Goal: Task Accomplishment & Management: Use online tool/utility

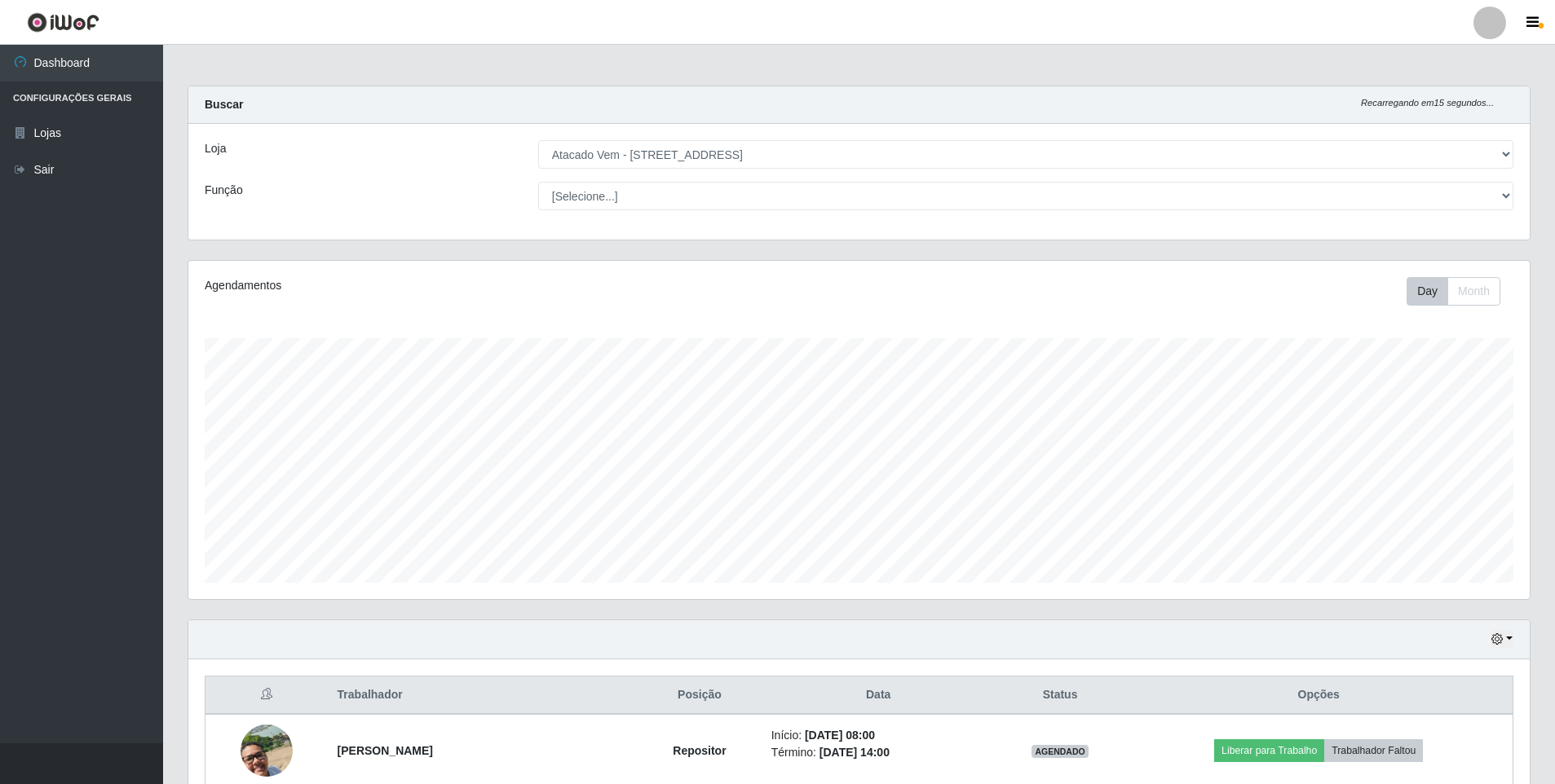
select select "461"
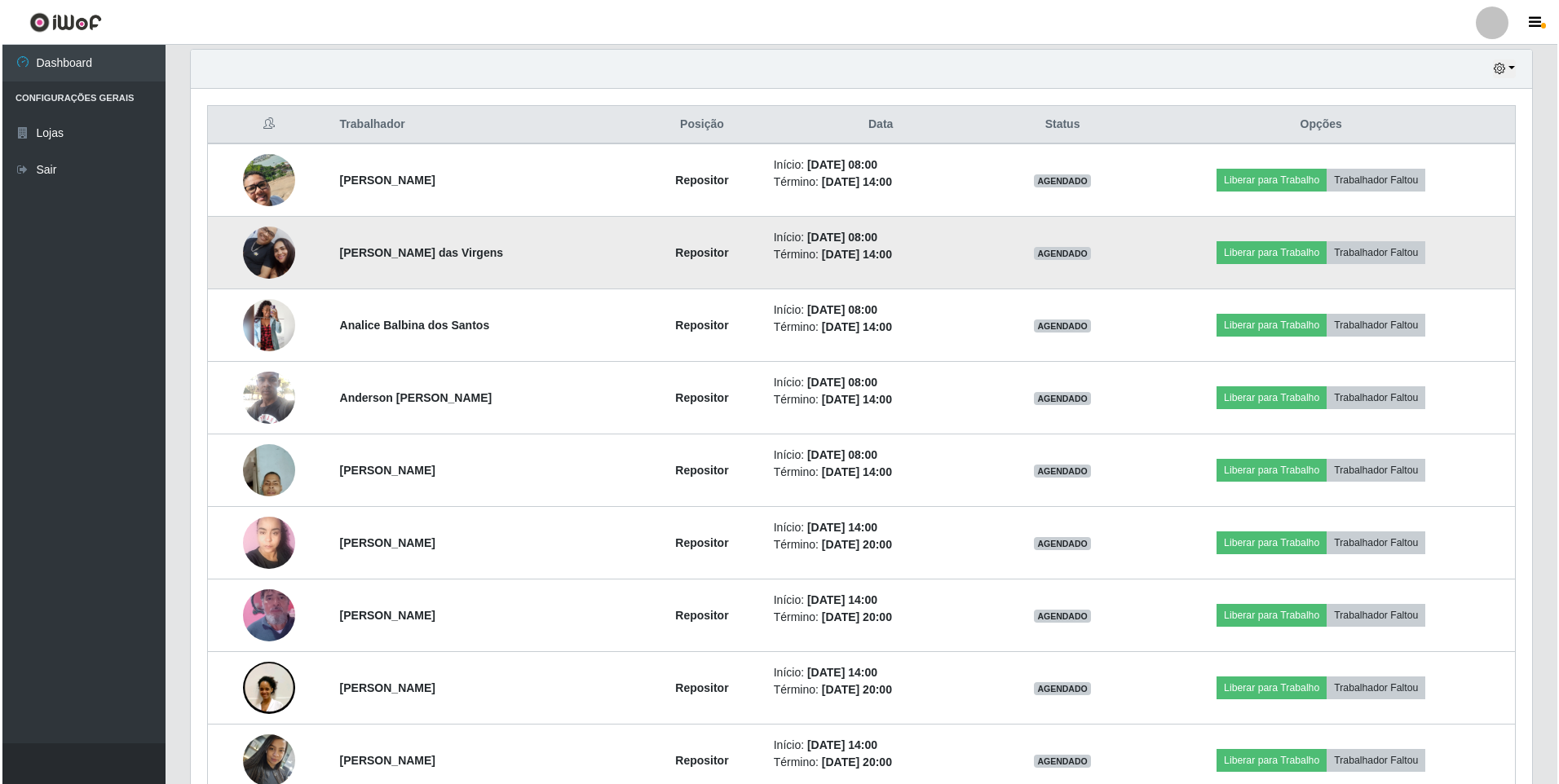
scroll to position [339, 1341]
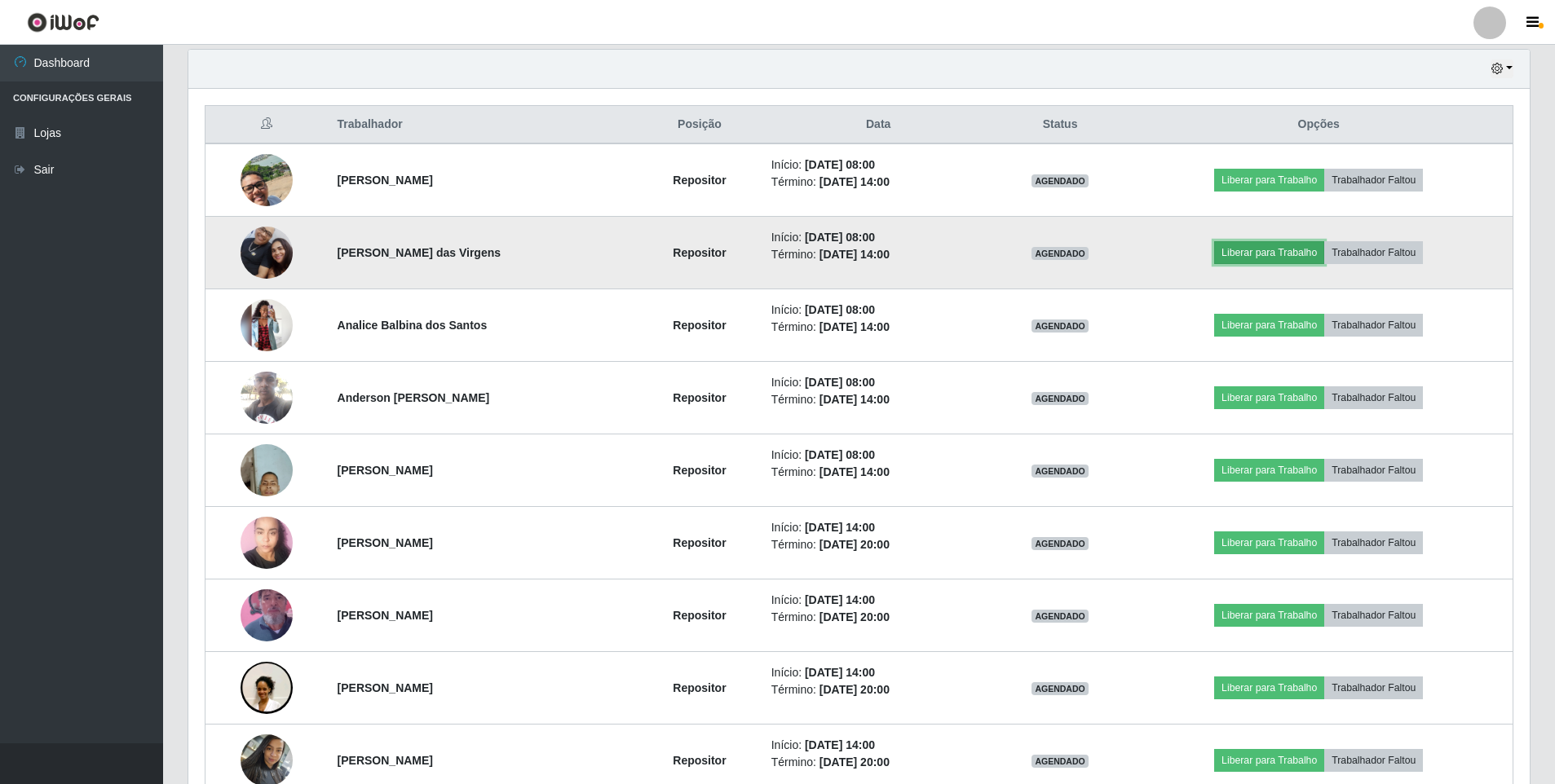
click at [1239, 256] on button "Liberar para Trabalho" at bounding box center [1269, 253] width 110 height 23
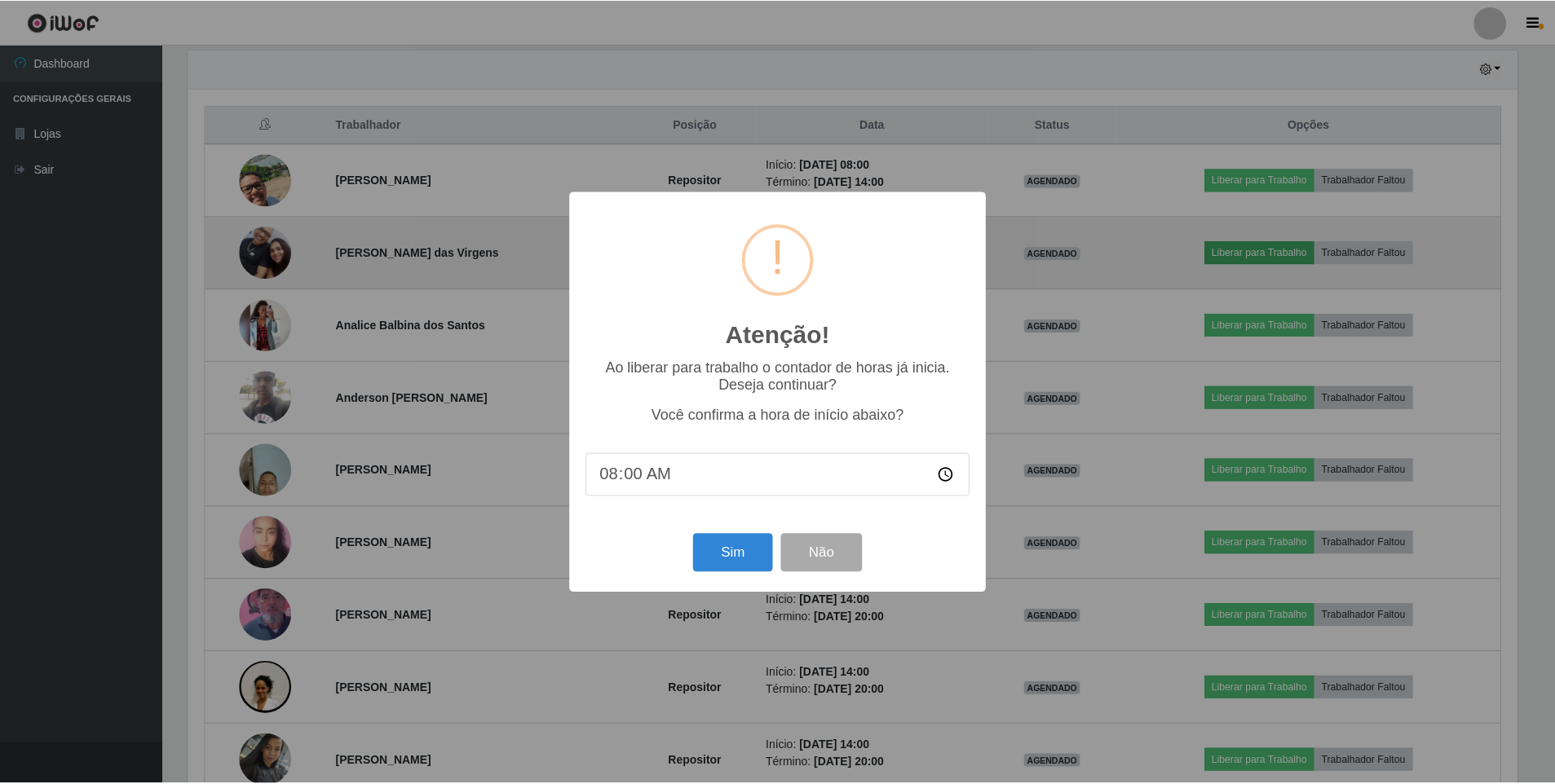
scroll to position [339, 1333]
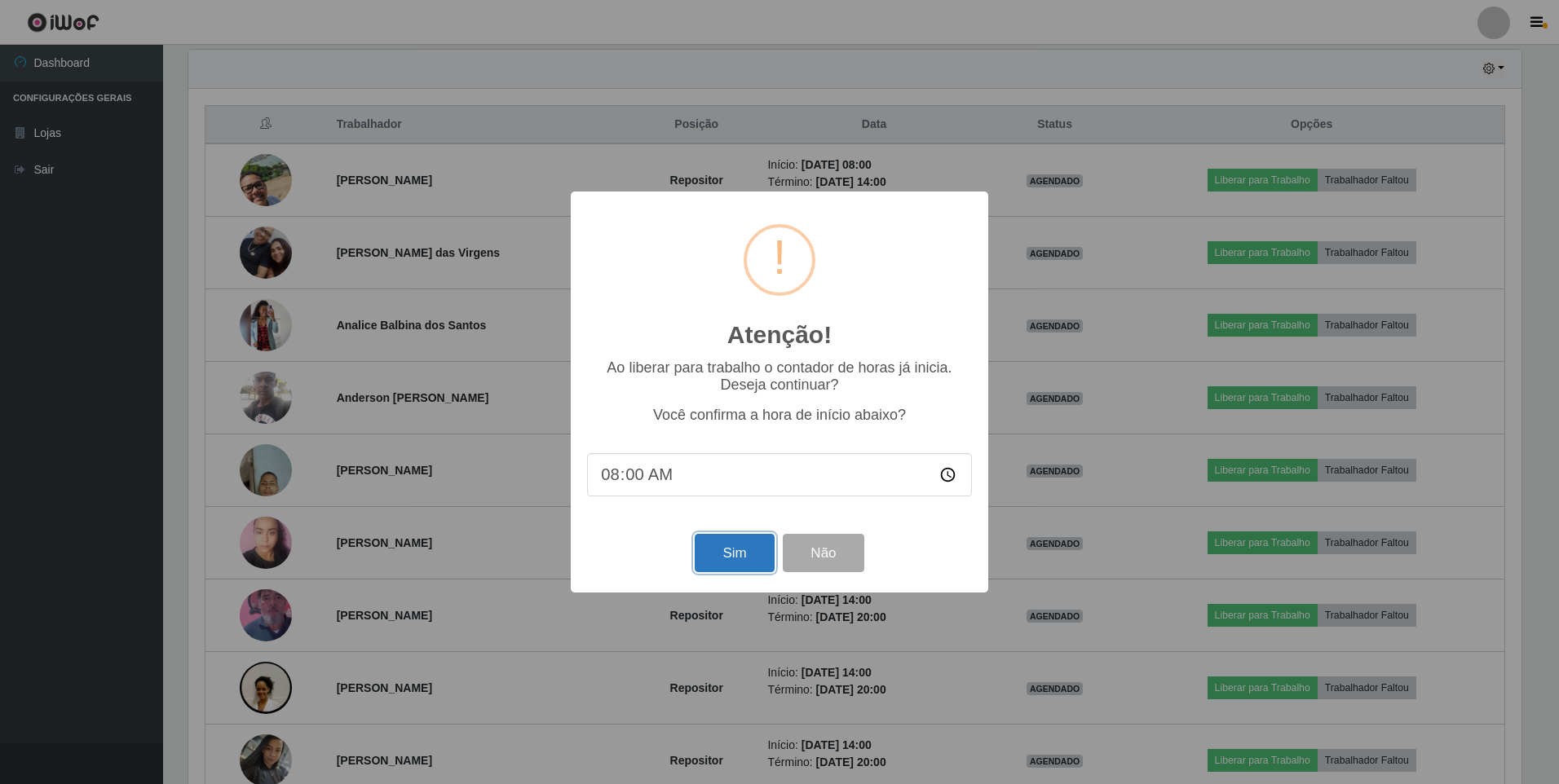
click at [711, 559] on button "Sim" at bounding box center [734, 553] width 79 height 39
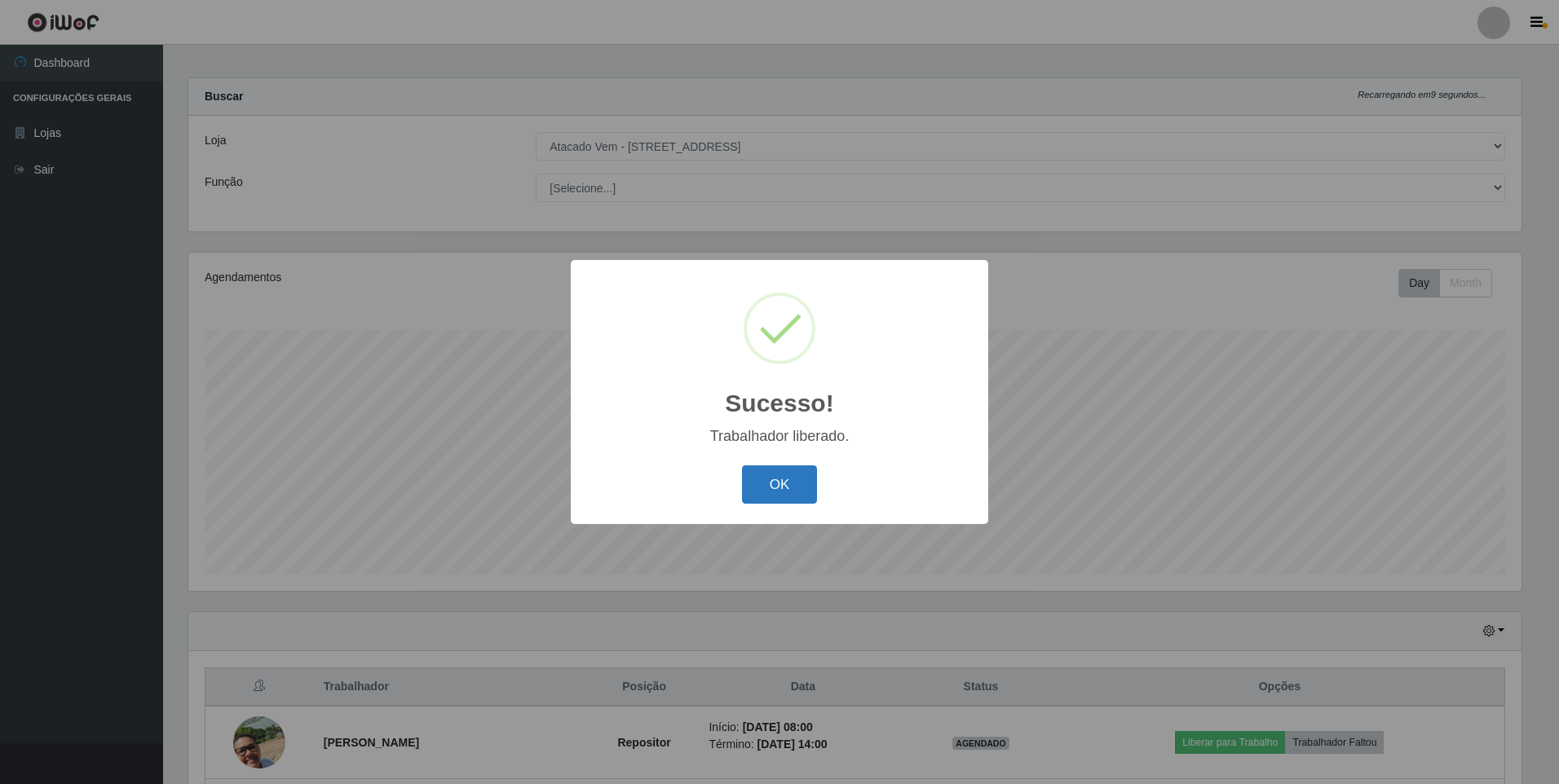
click at [771, 471] on button "OK" at bounding box center [780, 484] width 75 height 39
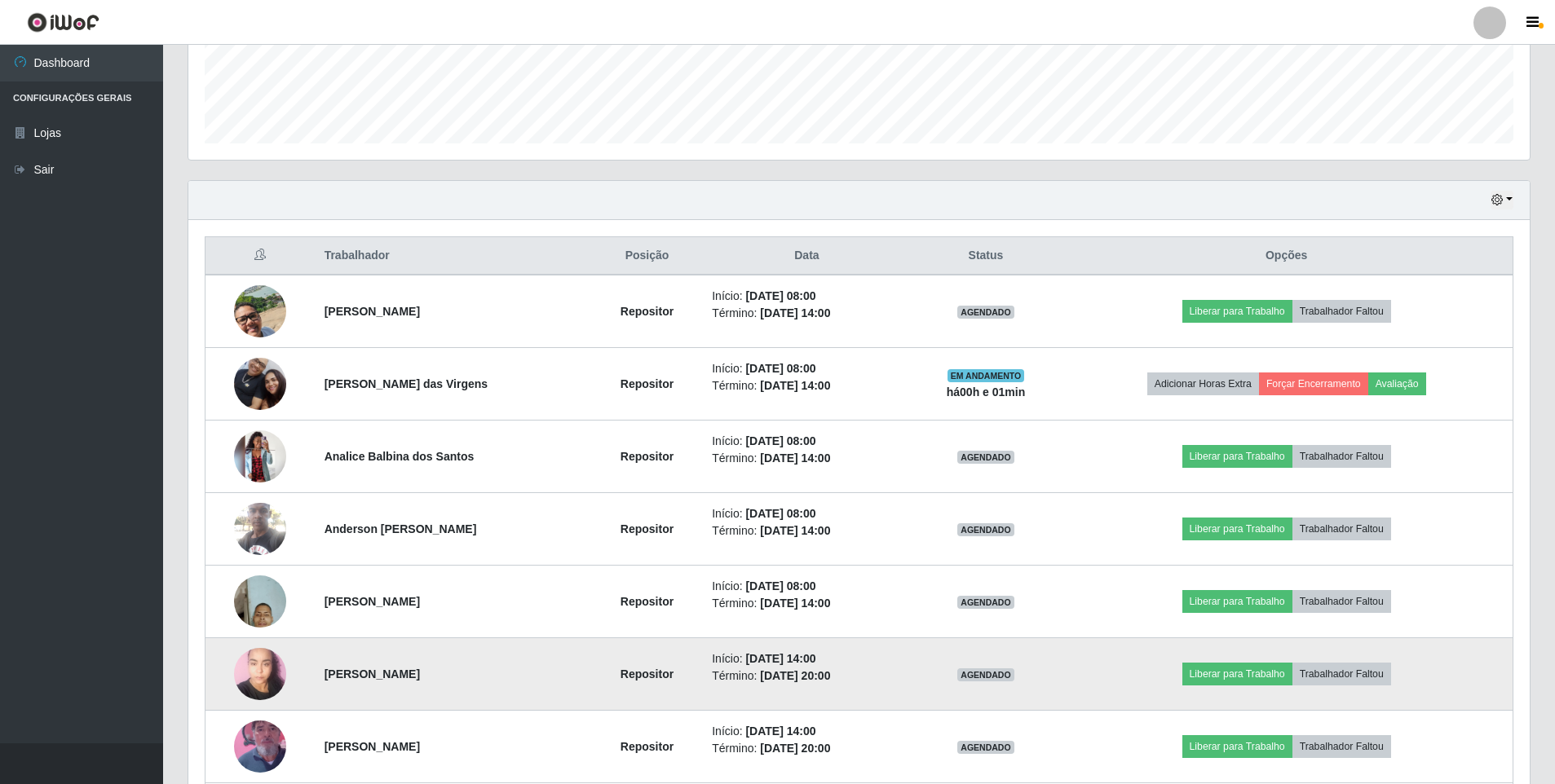
scroll to position [408, 0]
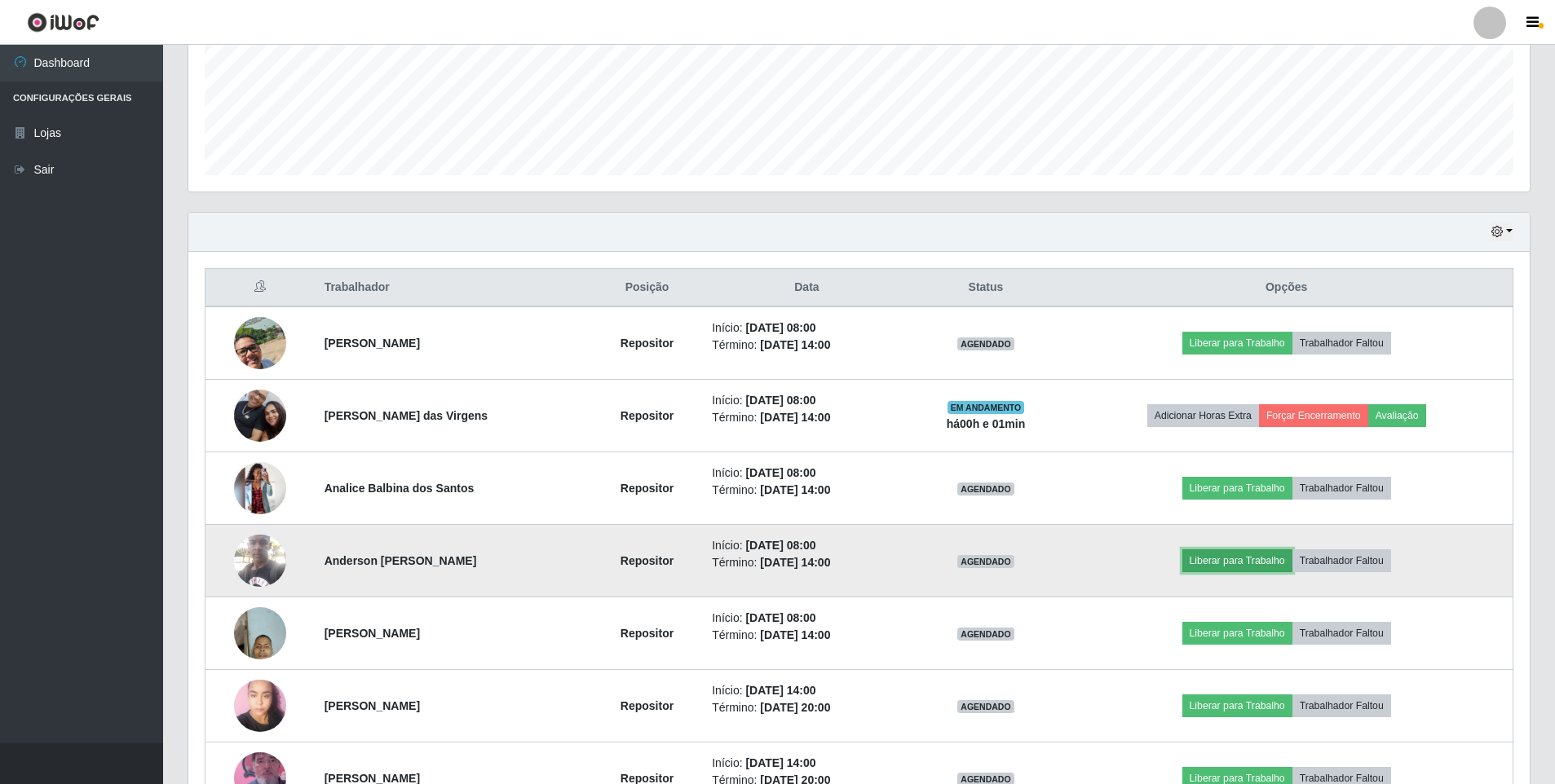
click at [1242, 562] on button "Liberar para Trabalho" at bounding box center [1237, 560] width 110 height 23
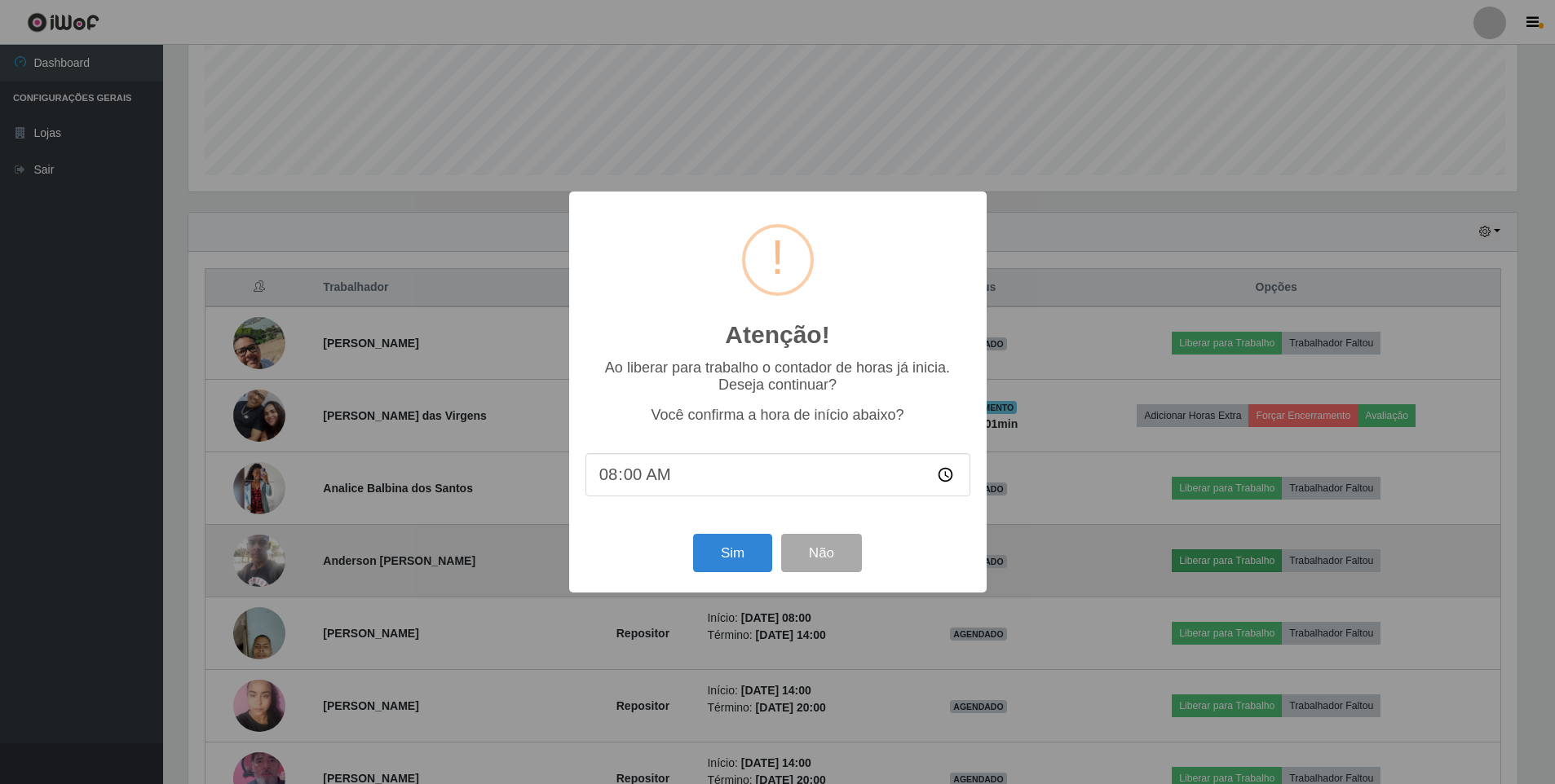
scroll to position [339, 1333]
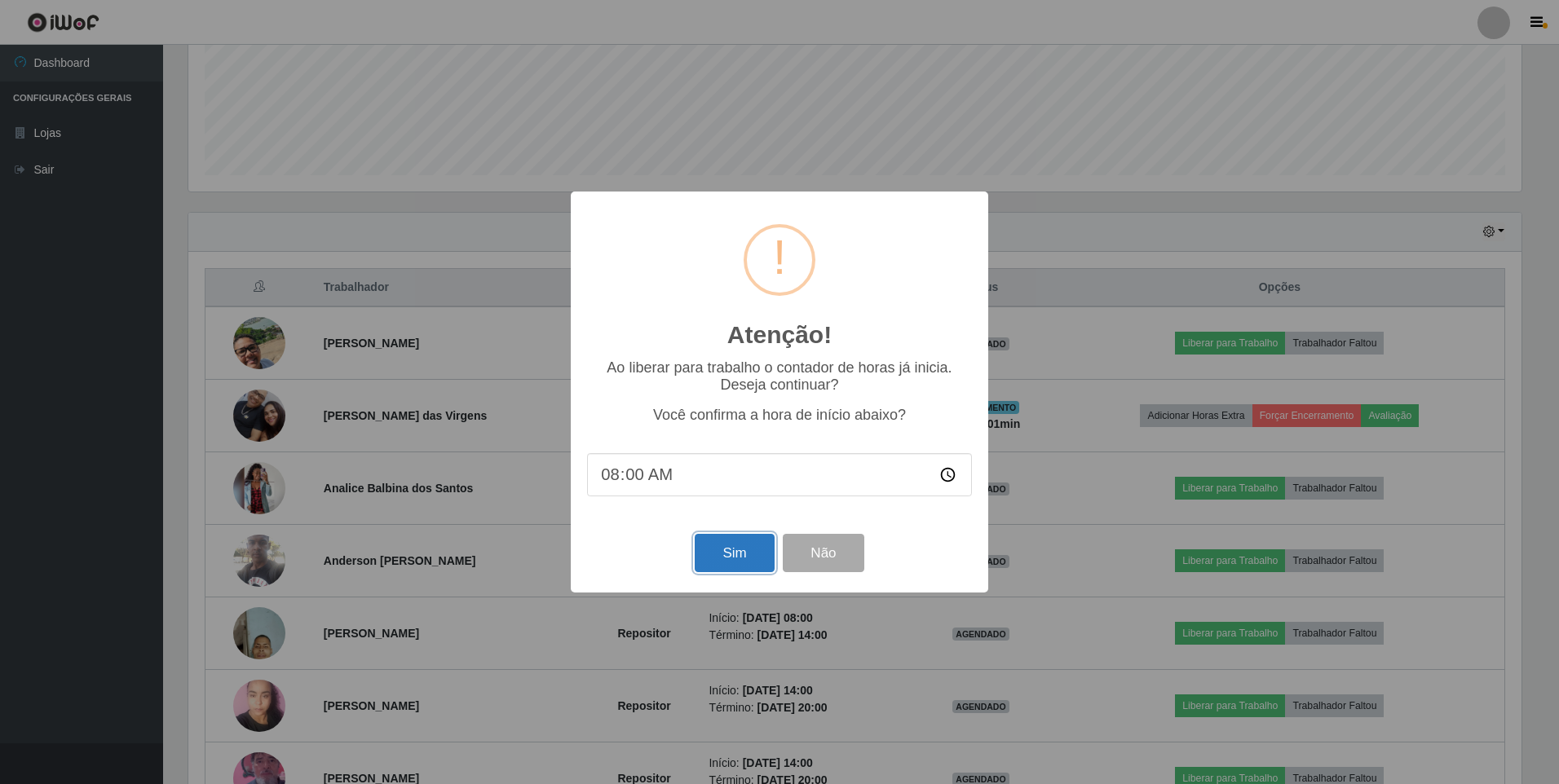
click at [742, 554] on button "Sim" at bounding box center [734, 553] width 79 height 39
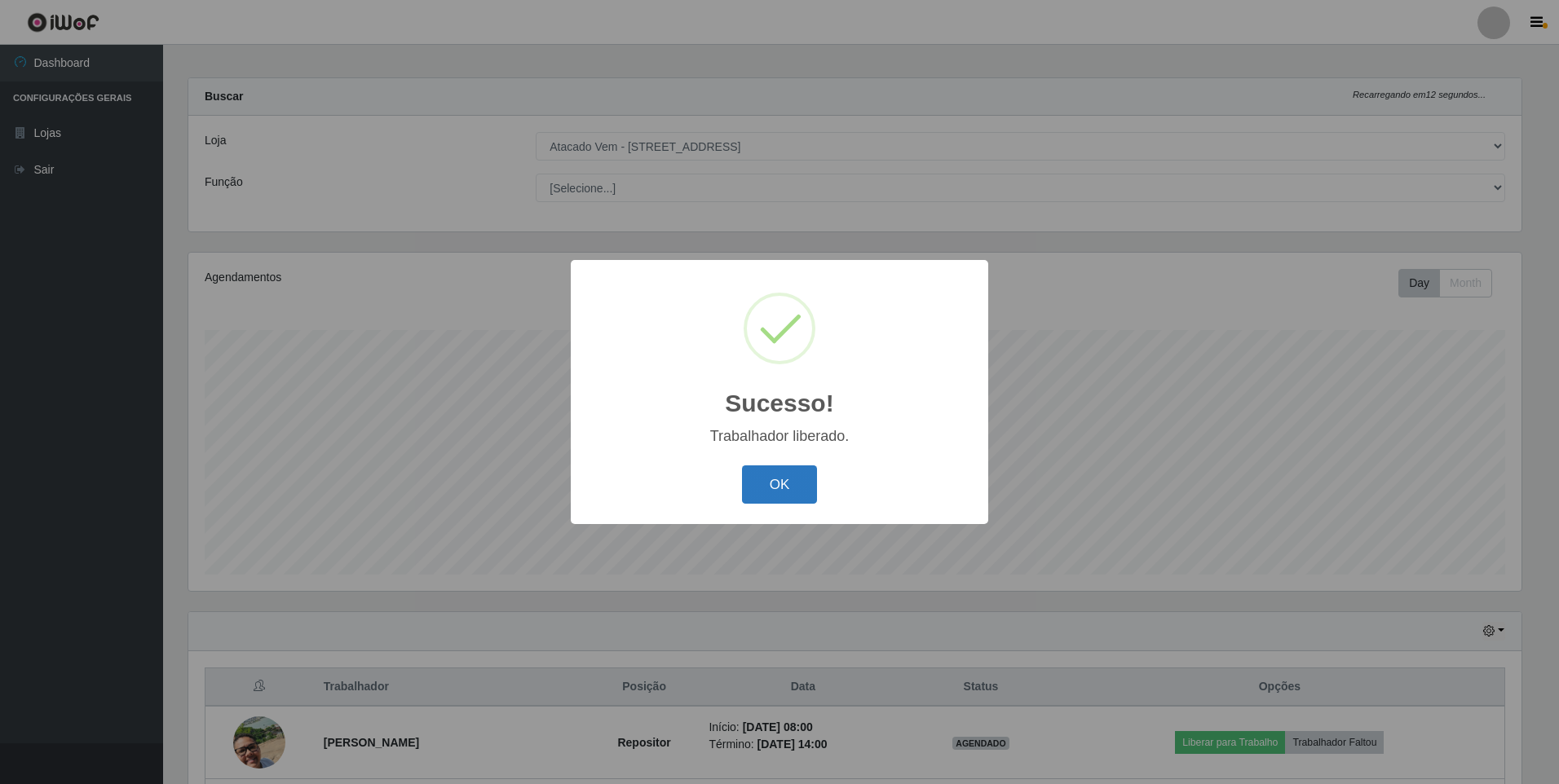
click at [771, 482] on button "OK" at bounding box center [780, 484] width 75 height 39
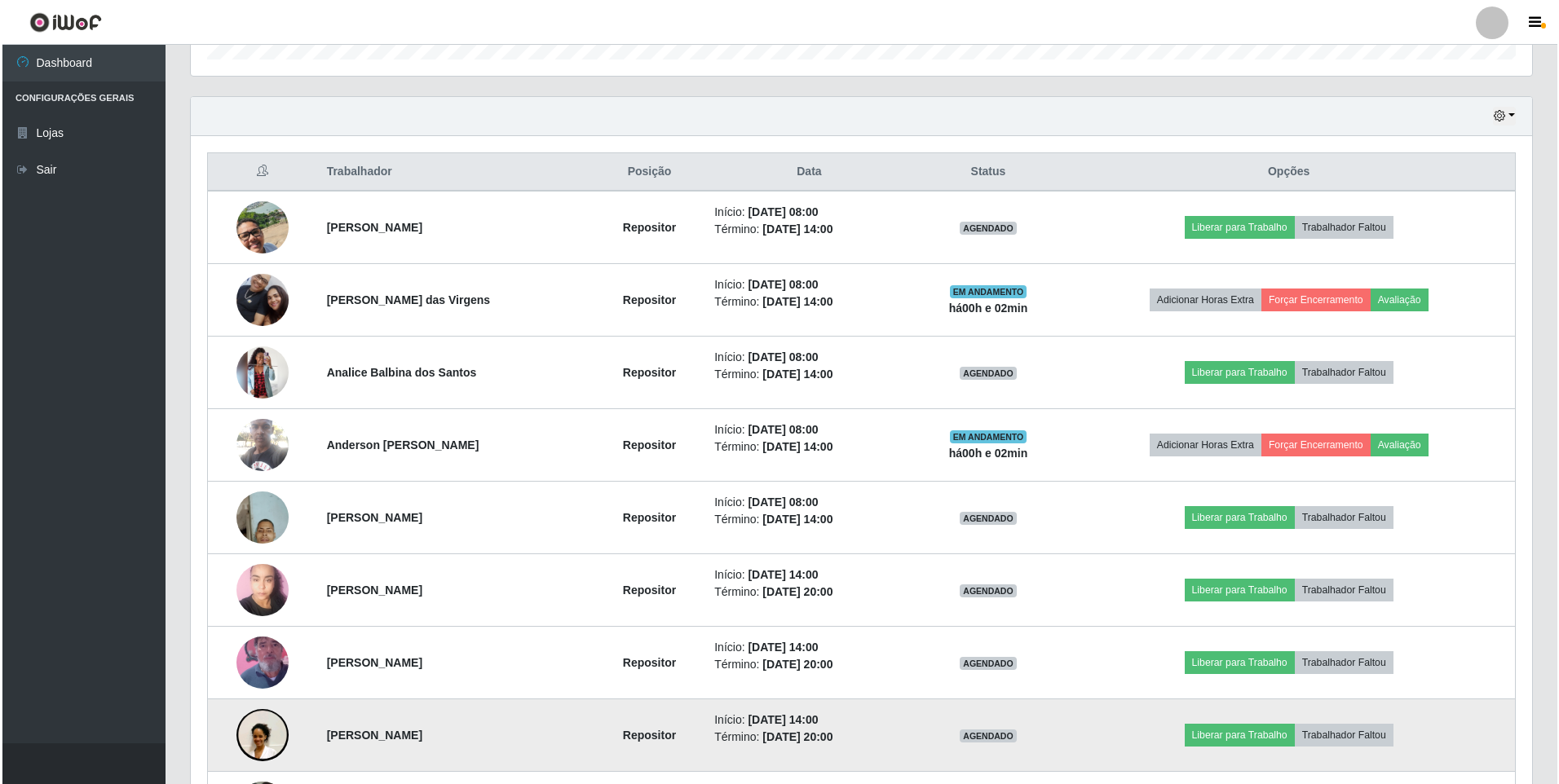
scroll to position [489, 0]
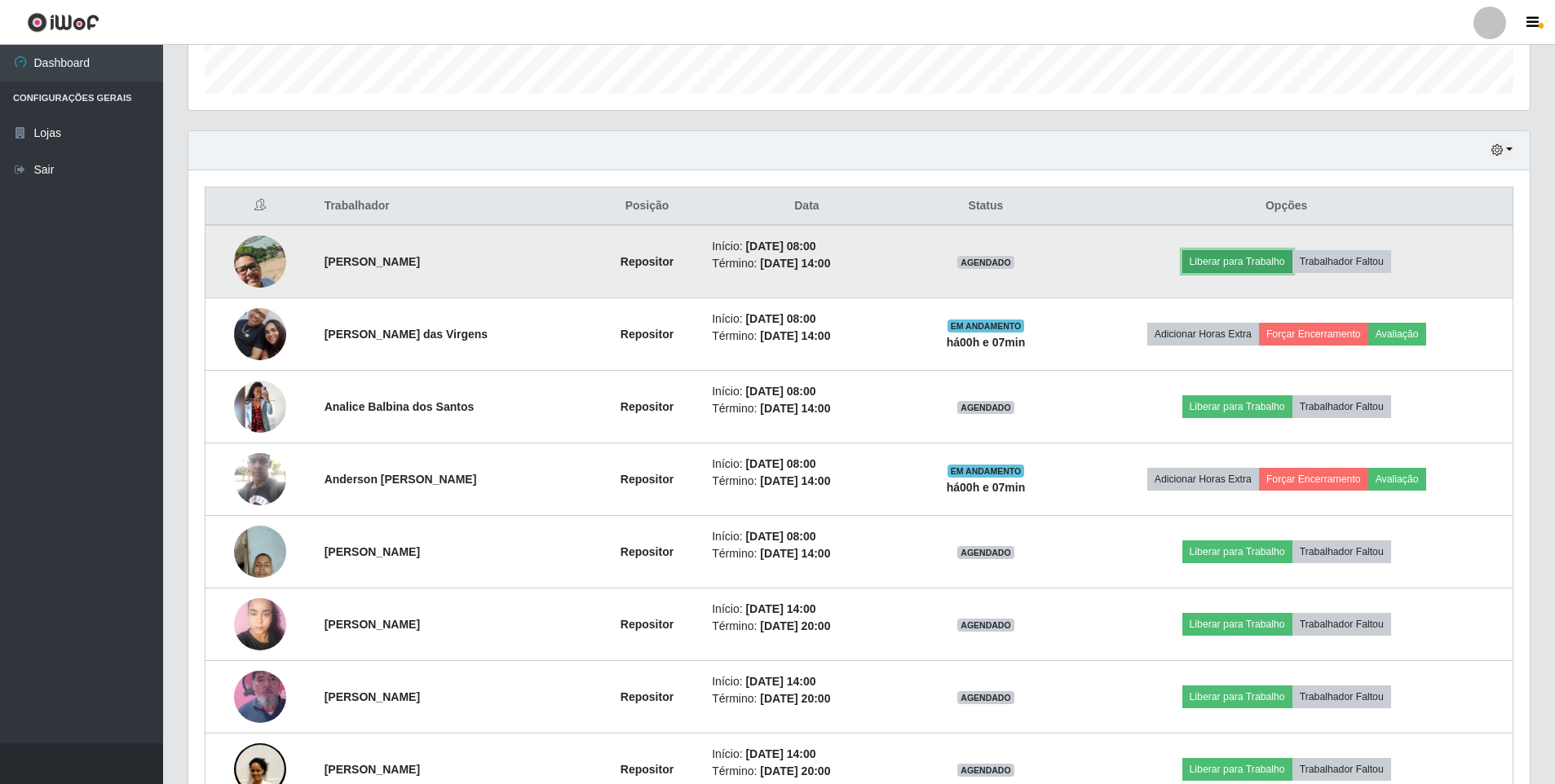
click at [1247, 263] on button "Liberar para Trabalho" at bounding box center [1237, 261] width 110 height 23
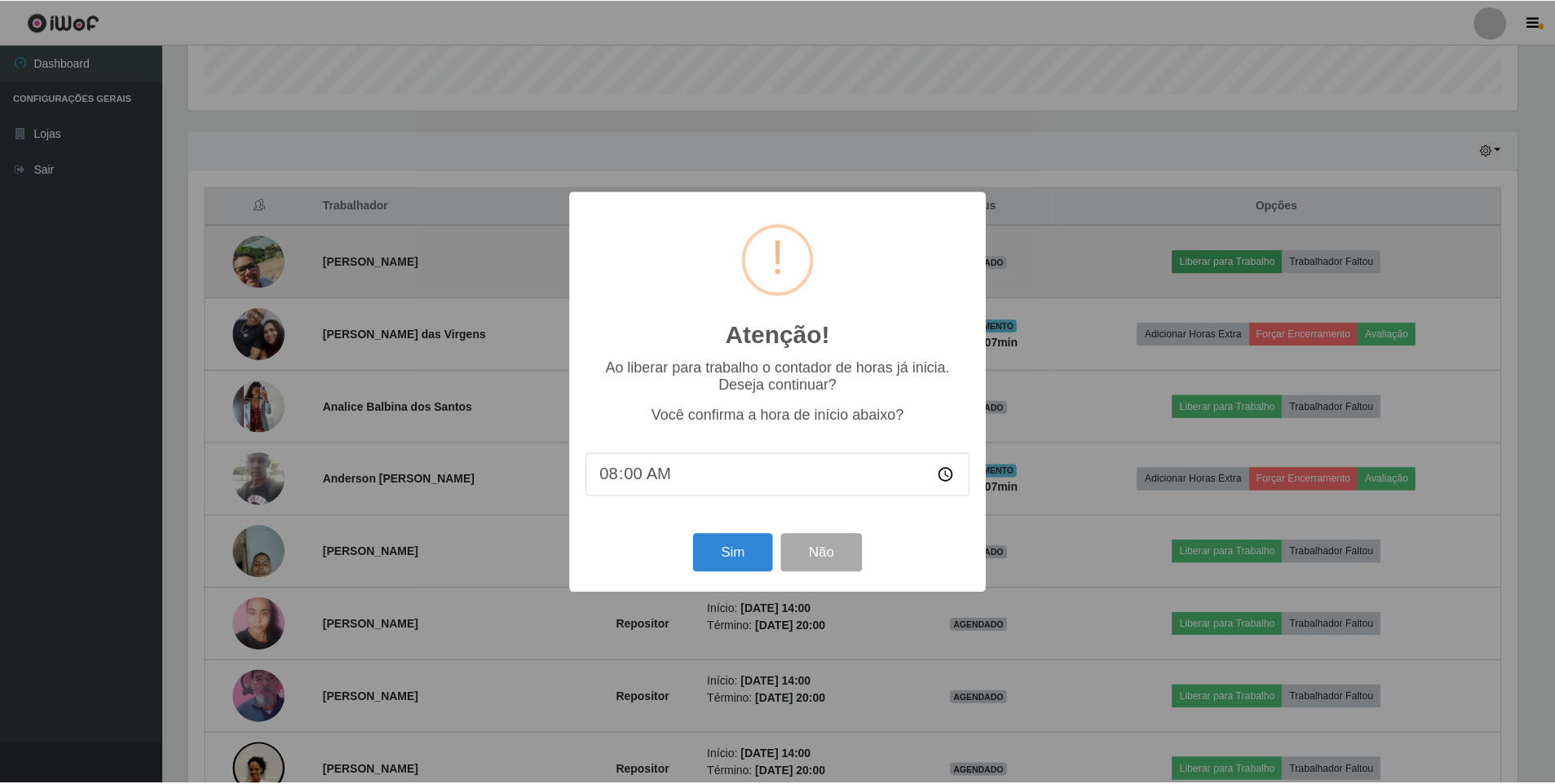
scroll to position [339, 1333]
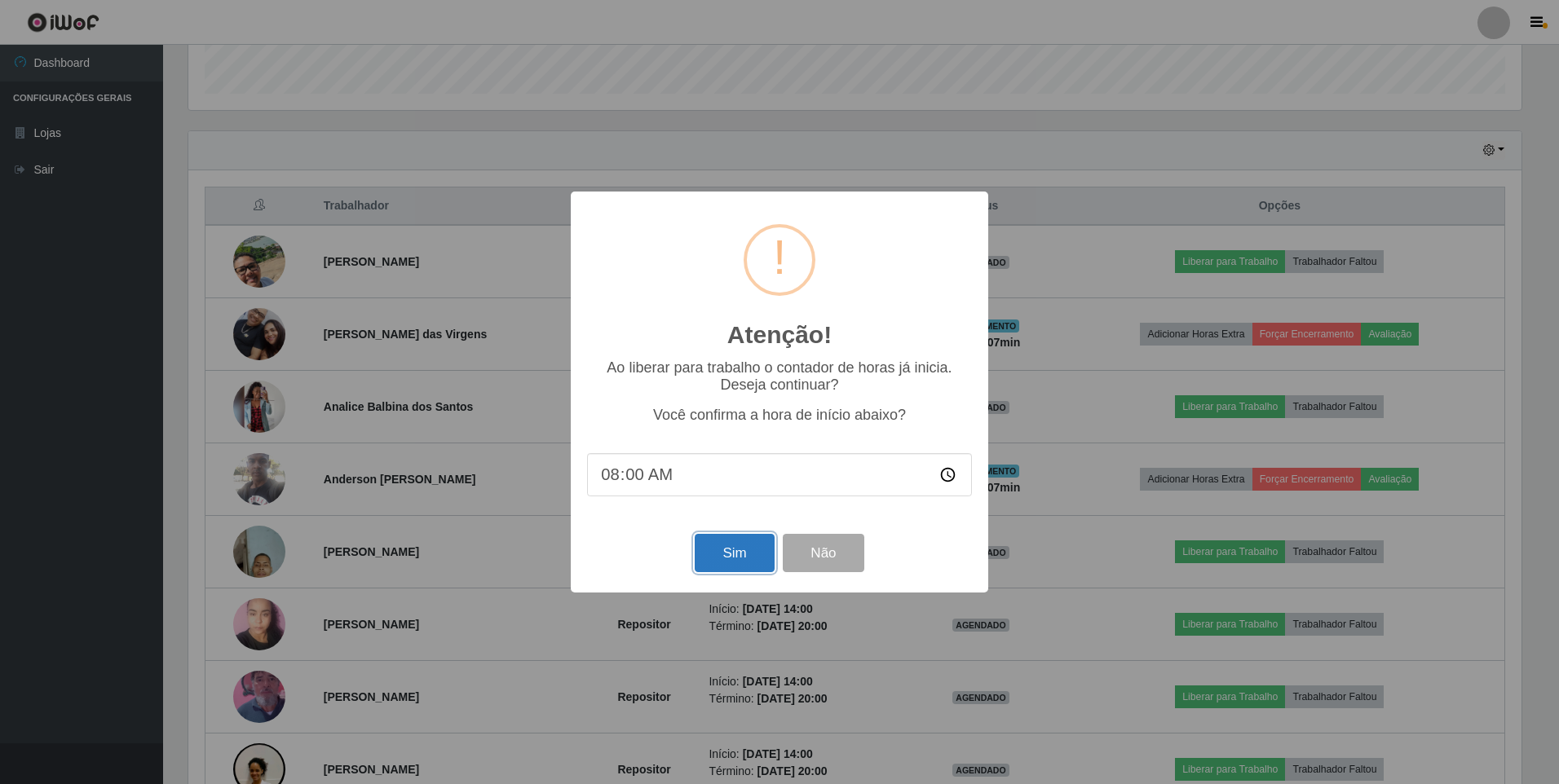
click at [741, 555] on button "Sim" at bounding box center [734, 553] width 79 height 39
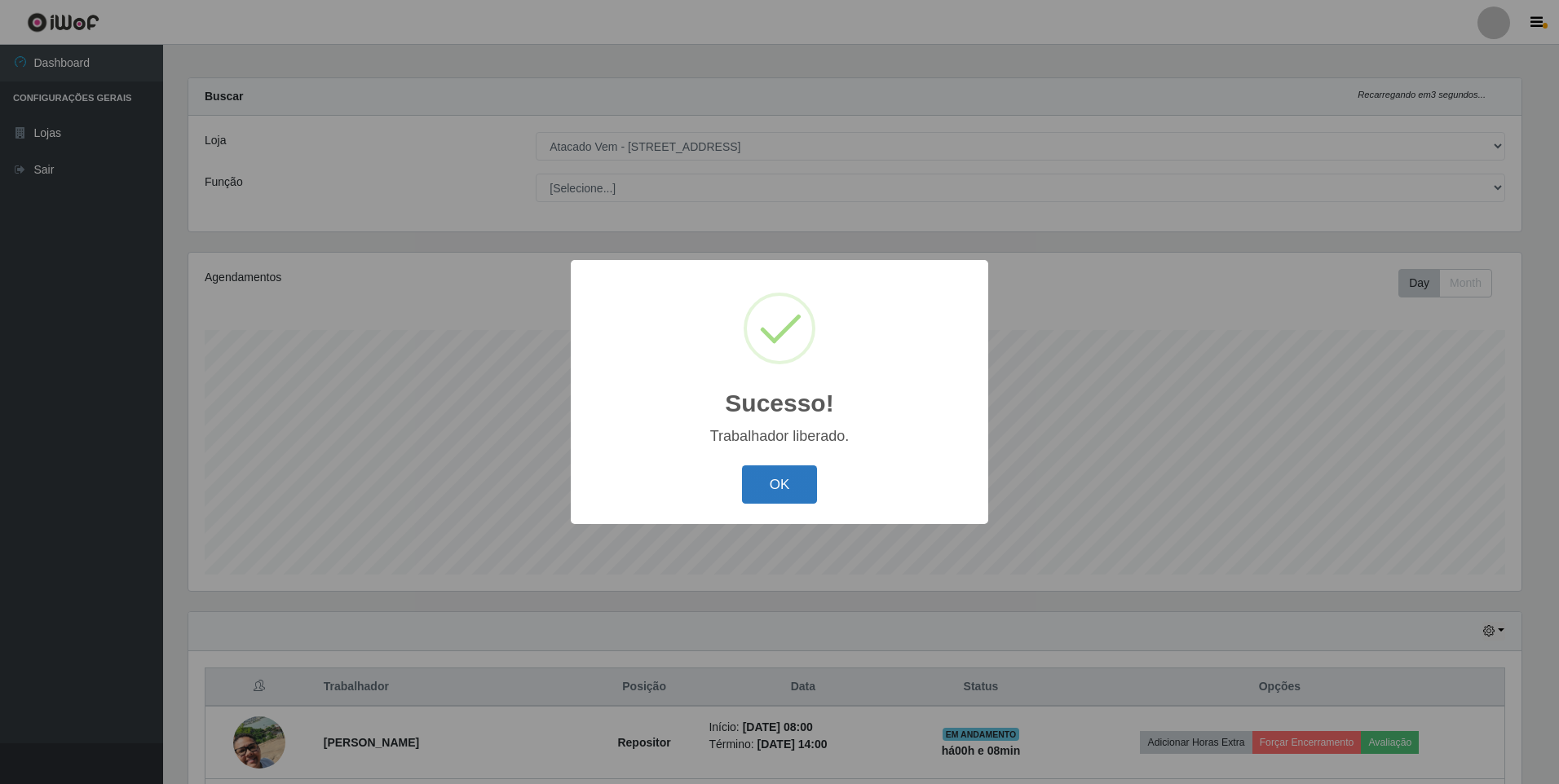
click at [793, 492] on button "OK" at bounding box center [780, 484] width 75 height 39
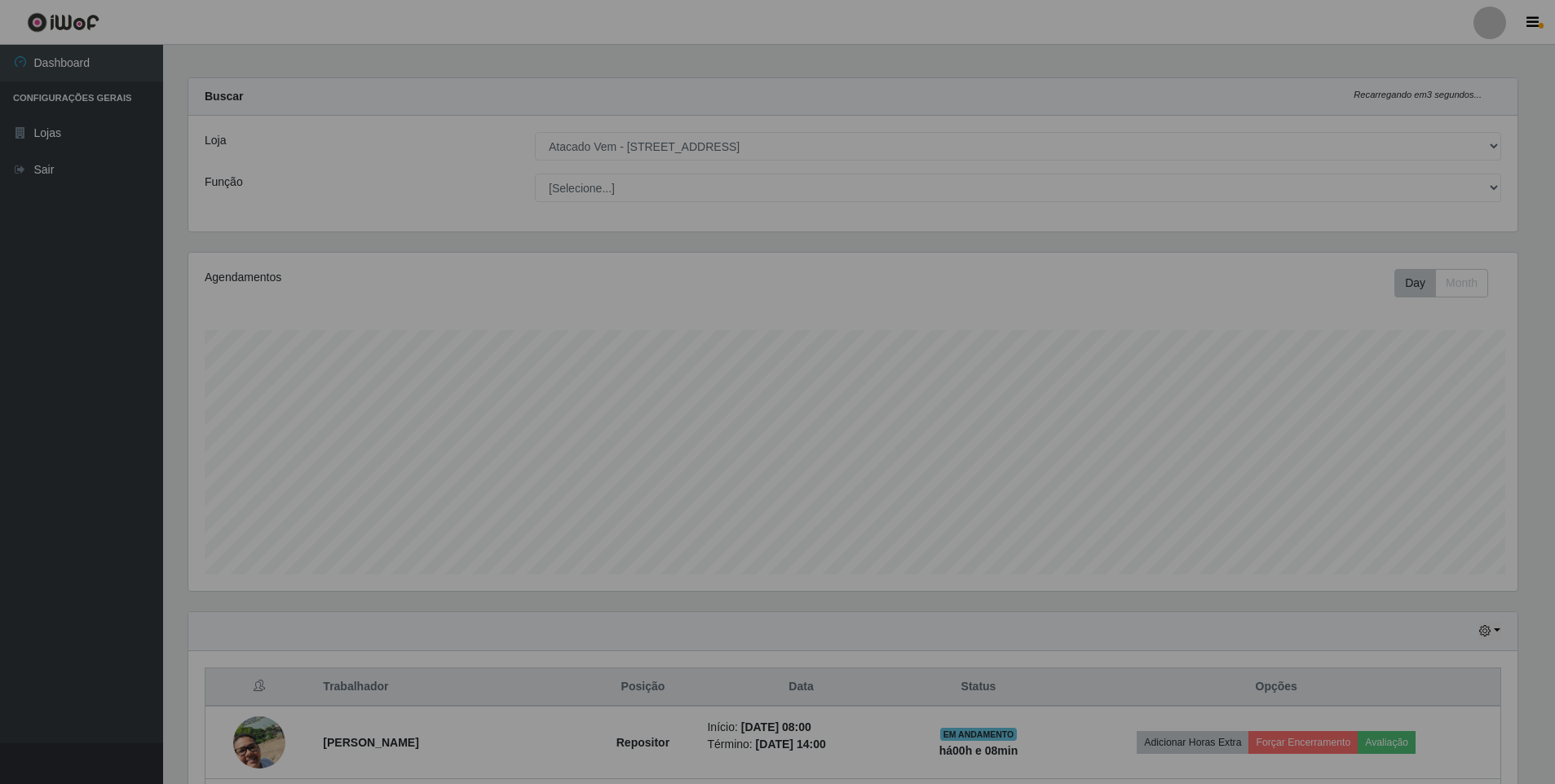
scroll to position [339, 1341]
